Goal: Task Accomplishment & Management: Manage account settings

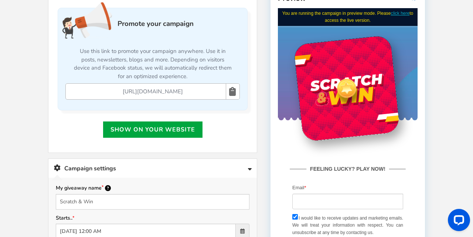
scroll to position [210, 0]
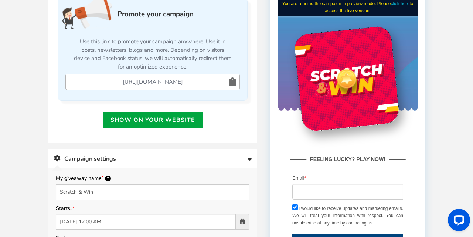
click at [234, 85] on icon at bounding box center [232, 82] width 7 height 16
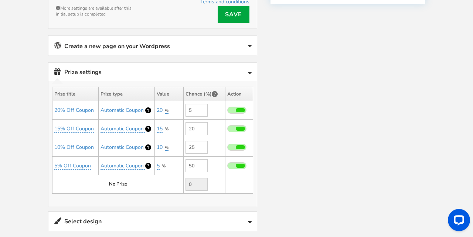
scroll to position [499, 0]
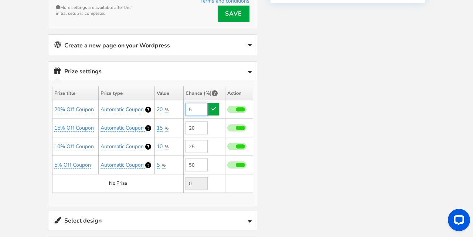
click at [203, 107] on input "5" at bounding box center [197, 109] width 22 height 13
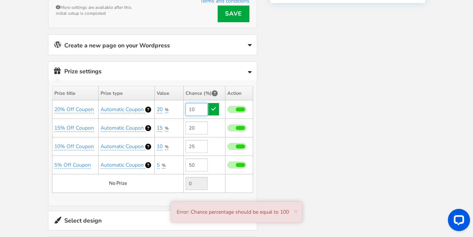
type input "1"
type input "5"
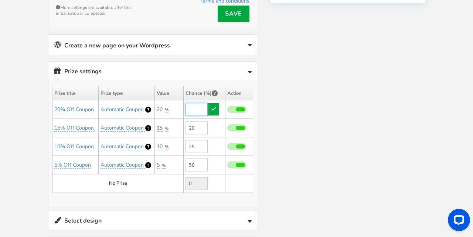
type input "7"
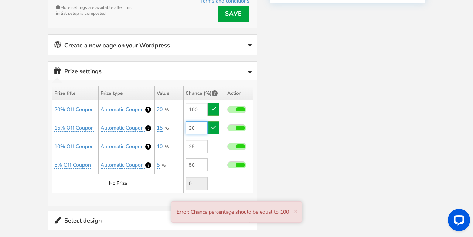
type input "5"
click at [195, 125] on input "20" at bounding box center [197, 127] width 22 height 13
type input "2"
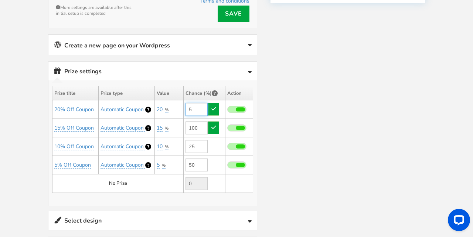
type input "20"
click at [198, 106] on input "5" at bounding box center [197, 109] width 22 height 13
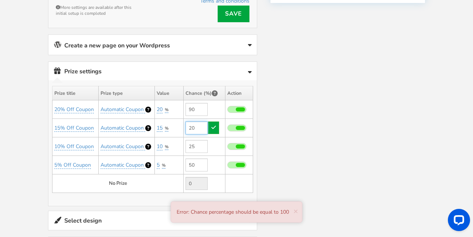
type input "5"
drag, startPoint x: 200, startPoint y: 128, endPoint x: 188, endPoint y: 131, distance: 12.1
click at [188, 131] on input "20" at bounding box center [197, 127] width 22 height 13
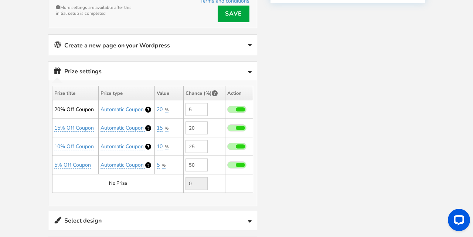
click at [76, 106] on link "20% Off Coupon" at bounding box center [74, 109] width 40 height 7
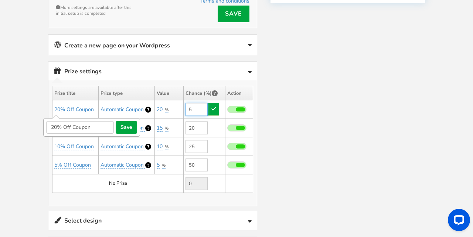
click at [195, 106] on input "5" at bounding box center [197, 109] width 22 height 13
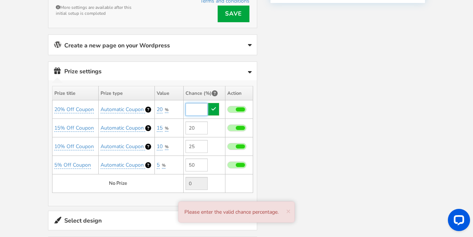
type input "8"
type input "5"
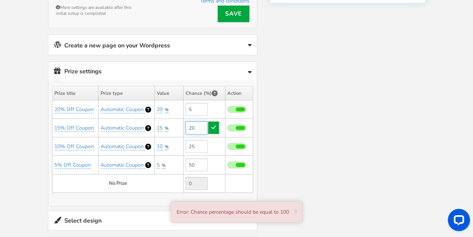
click at [203, 127] on input "20" at bounding box center [197, 127] width 22 height 13
type input "2"
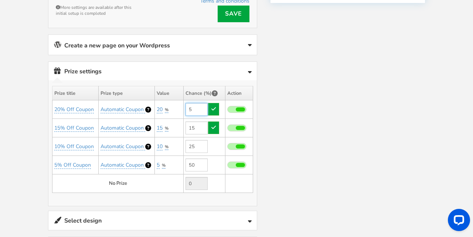
type input "20"
drag, startPoint x: 189, startPoint y: 108, endPoint x: 193, endPoint y: 108, distance: 4.4
click at [193, 108] on input "5" at bounding box center [197, 109] width 22 height 13
type input "5"
drag, startPoint x: 197, startPoint y: 126, endPoint x: 187, endPoint y: 130, distance: 10.9
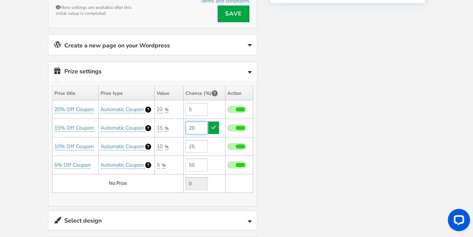
click at [187, 130] on input "20" at bounding box center [197, 127] width 22 height 13
click at [289, 126] on div at bounding box center [236, 26] width 377 height 677
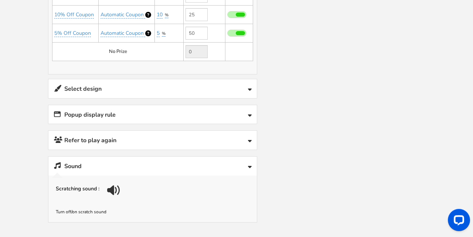
scroll to position [637, 0]
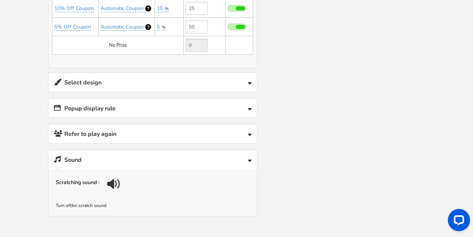
click at [233, 76] on link "Select design" at bounding box center [152, 82] width 209 height 19
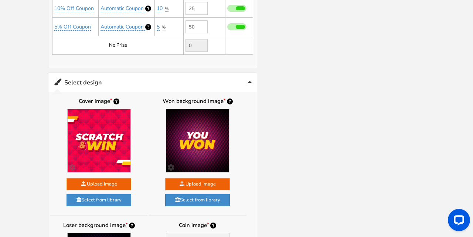
click at [247, 77] on link "Select design" at bounding box center [152, 82] width 209 height 19
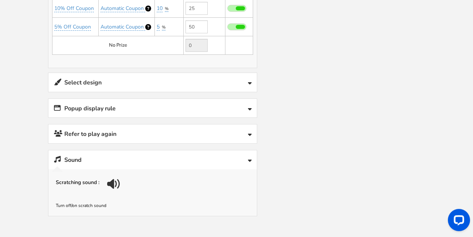
click at [250, 107] on icon at bounding box center [250, 110] width 4 height 6
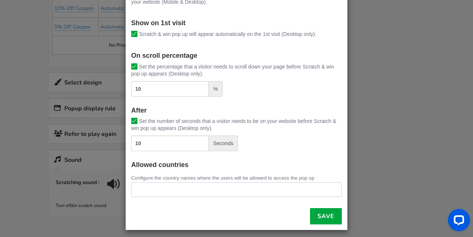
scroll to position [81, 0]
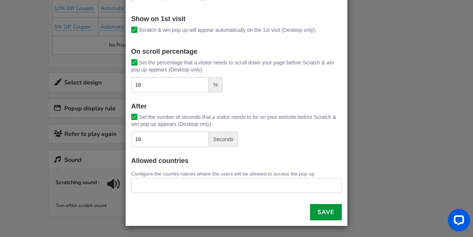
click at [325, 216] on link "Save" at bounding box center [326, 212] width 32 height 16
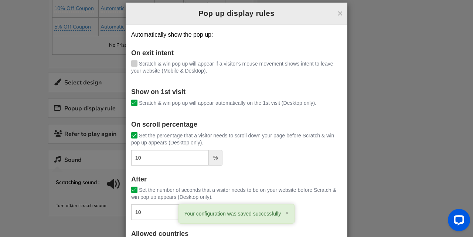
scroll to position [0, 0]
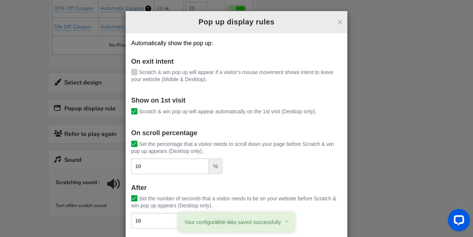
click at [398, 144] on div "× Pop up display rules Automatically show the pop up: On exit intent [PERSON_NA…" at bounding box center [236, 118] width 473 height 237
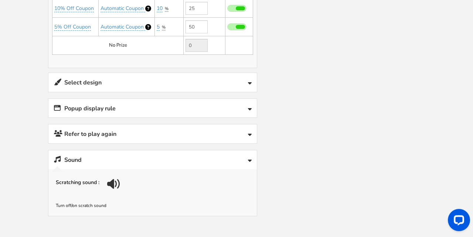
click at [175, 136] on link "Refer to play again" at bounding box center [152, 133] width 209 height 19
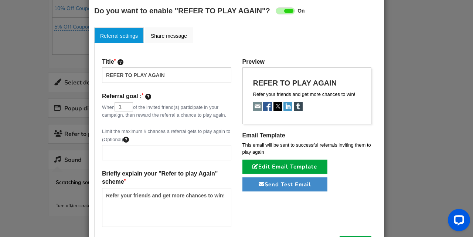
scroll to position [58, 0]
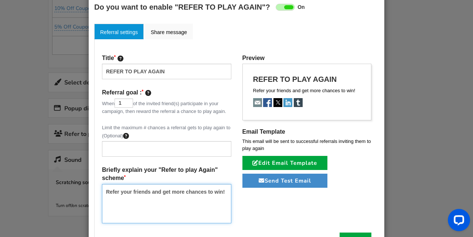
click at [224, 191] on textarea "Refer your friends and get more chances to win!" at bounding box center [166, 203] width 129 height 39
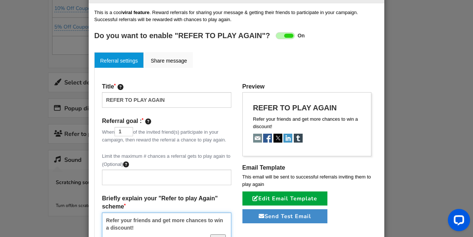
scroll to position [29, 0]
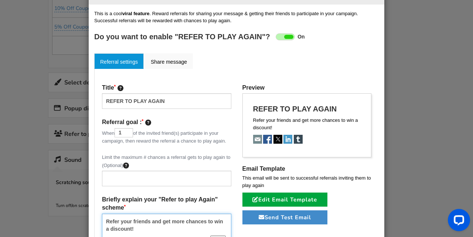
type textarea "Refer your friends and get more chances to win a discount!"
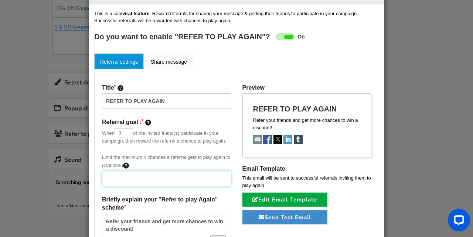
click at [123, 175] on input "text" at bounding box center [166, 179] width 129 height 16
click at [182, 177] on input "text" at bounding box center [166, 179] width 129 height 16
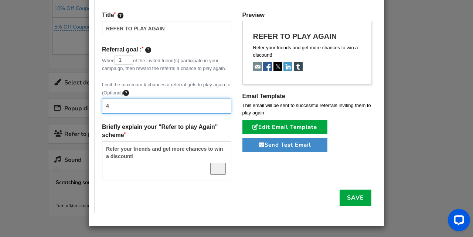
scroll to position [102, 0]
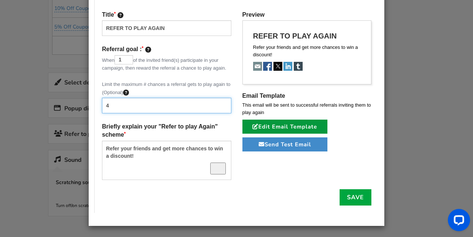
type input "4"
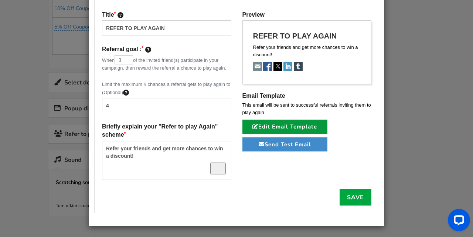
click at [283, 124] on link "Edit Email Template" at bounding box center [285, 126] width 85 height 14
type input "[[Name]], Congratulations- You get another chance to win!"
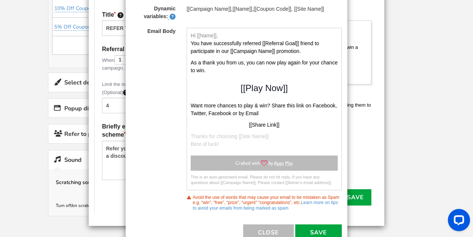
scroll to position [116, 0]
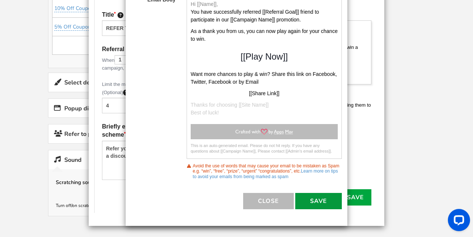
click at [315, 196] on button "Save" at bounding box center [319, 201] width 47 height 16
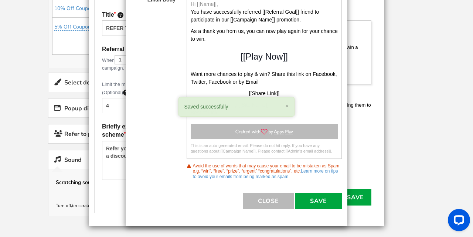
click at [362, 167] on div "× Close Edit - Referral Reward Email From [EMAIL_ADDRESS][DOMAIN_NAME] To [[Cus…" at bounding box center [236, 118] width 473 height 237
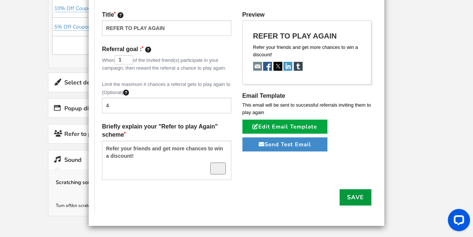
click at [360, 194] on link "Save" at bounding box center [356, 197] width 32 height 16
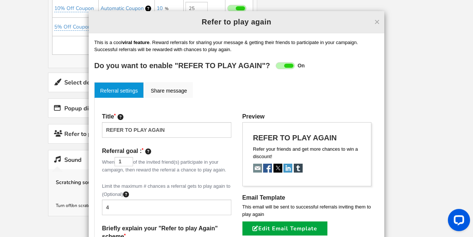
scroll to position [0, 0]
click at [378, 20] on button "×" at bounding box center [378, 22] width 6 height 10
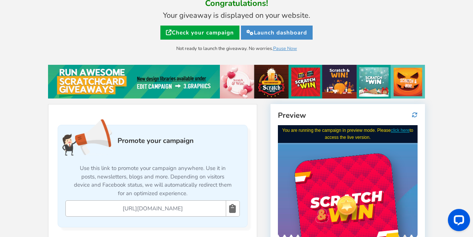
scroll to position [82, 0]
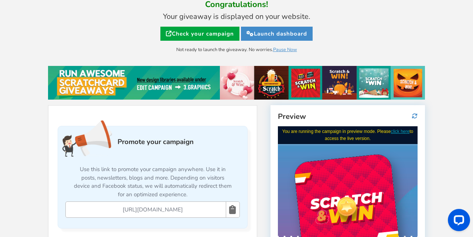
click at [234, 209] on icon at bounding box center [232, 210] width 7 height 16
click at [294, 36] on link "Launch dashboard" at bounding box center [277, 34] width 72 height 14
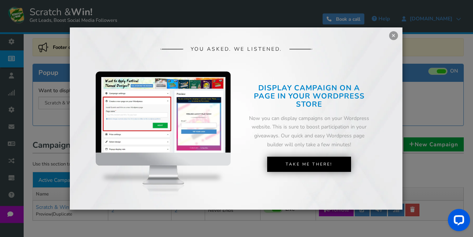
scroll to position [47, 0]
click at [394, 38] on link "×" at bounding box center [393, 35] width 9 height 9
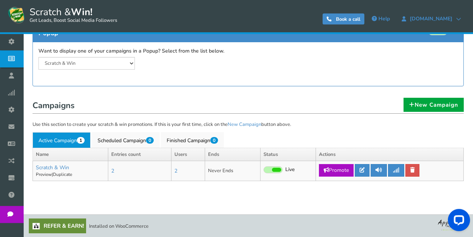
scroll to position [87, 0]
click at [400, 171] on icon at bounding box center [396, 169] width 7 height 5
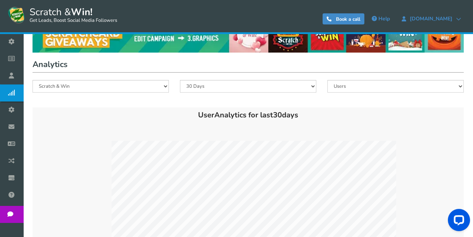
scroll to position [13, 0]
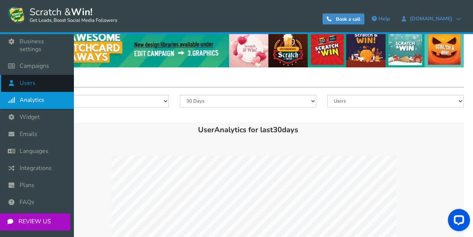
click at [11, 75] on icon at bounding box center [13, 83] width 14 height 16
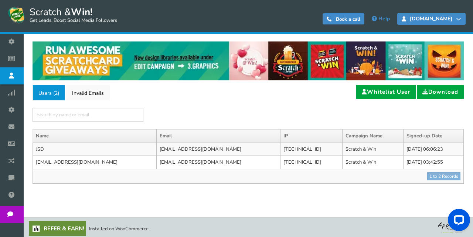
click at [453, 22] on link "ebooksheap.com" at bounding box center [432, 19] width 68 height 12
click at [463, 19] on link "ebooksheap.com" at bounding box center [432, 19] width 68 height 12
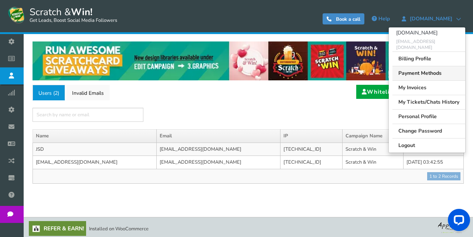
click at [425, 69] on link "Payment Methods" at bounding box center [429, 73] width 73 height 14
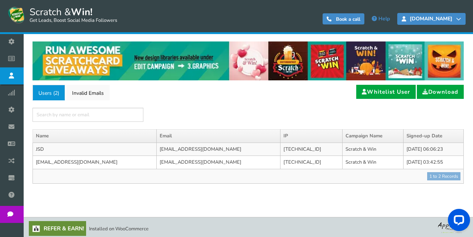
click at [461, 21] on icon at bounding box center [458, 18] width 5 height 5
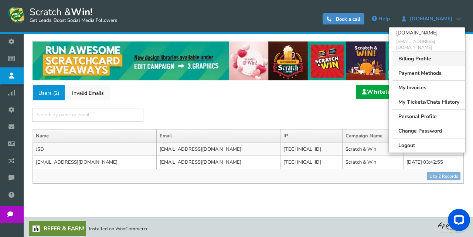
click at [432, 53] on link "Billing Profile" at bounding box center [429, 58] width 73 height 14
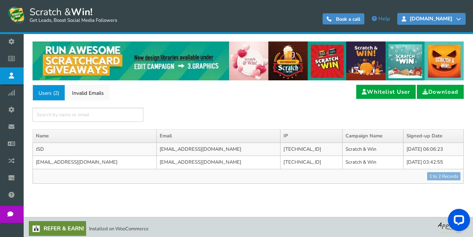
click at [436, 20] on span "ebooksheap.com" at bounding box center [431, 19] width 50 height 6
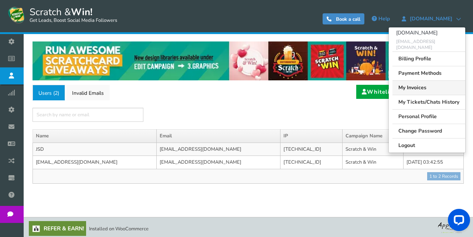
click at [418, 80] on link "My Invoices" at bounding box center [429, 87] width 73 height 14
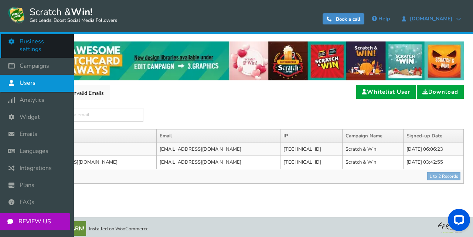
click at [13, 43] on icon at bounding box center [13, 41] width 14 height 16
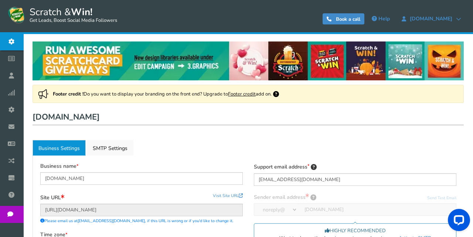
click at [247, 95] on link "Footer credit" at bounding box center [242, 94] width 28 height 7
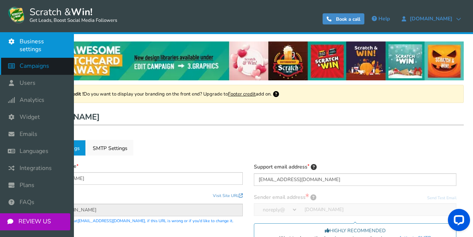
click at [16, 61] on icon at bounding box center [13, 66] width 14 height 16
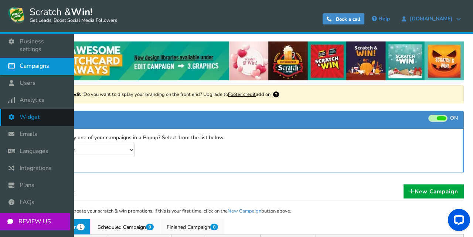
click at [13, 109] on icon at bounding box center [13, 117] width 14 height 16
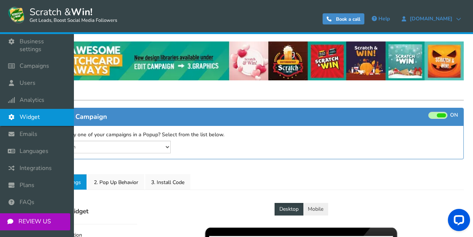
select select "mid-bottom-bar"
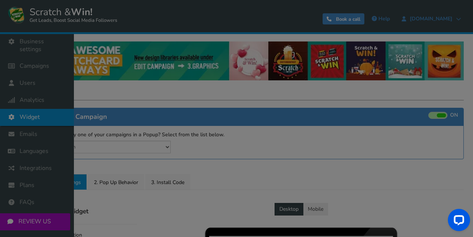
radio input "true"
select select "inherit"
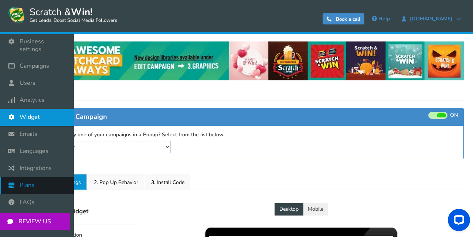
click at [32, 181] on span "Plans" at bounding box center [27, 185] width 15 height 8
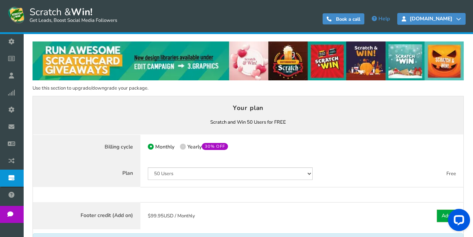
click at [454, 19] on span "ebooksheap.com" at bounding box center [431, 19] width 50 height 6
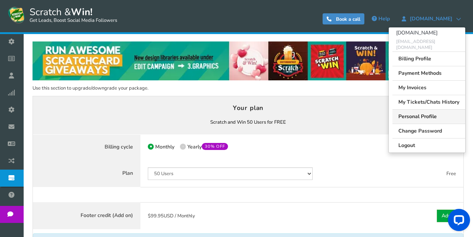
click at [412, 111] on link "Personal Profile" at bounding box center [429, 116] width 73 height 14
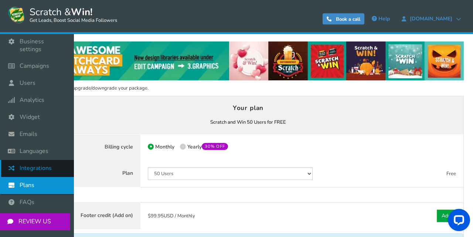
click at [43, 164] on span "Integrations" at bounding box center [36, 168] width 32 height 8
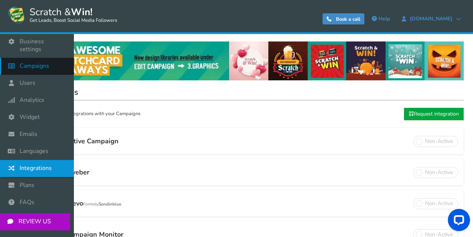
click at [32, 62] on span "Campaigns" at bounding box center [35, 66] width 30 height 8
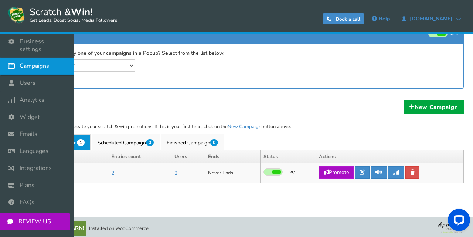
scroll to position [87, 0]
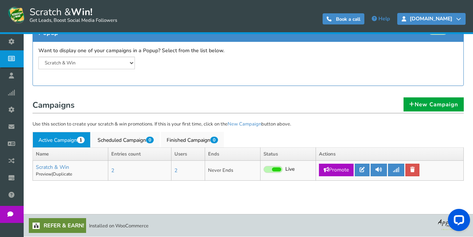
click at [455, 19] on span "ebooksheap.com" at bounding box center [431, 19] width 50 height 6
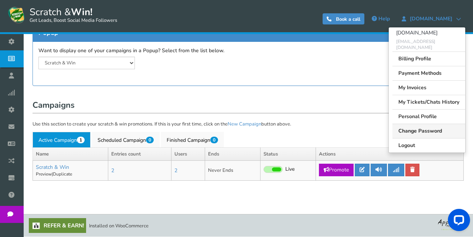
click at [434, 124] on link "Change Password" at bounding box center [429, 131] width 73 height 14
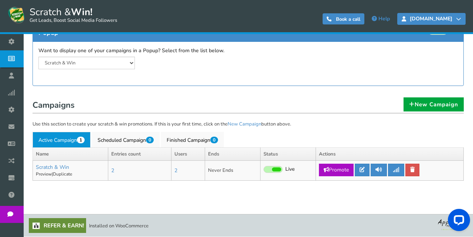
click at [442, 20] on span "ebooksheap.com" at bounding box center [431, 19] width 50 height 6
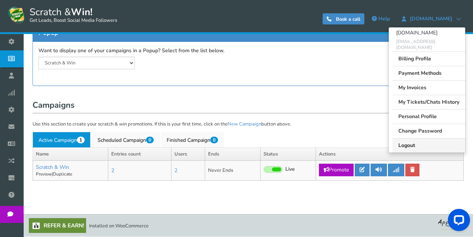
click at [401, 138] on link "Logout" at bounding box center [429, 145] width 73 height 14
